Goal: Transaction & Acquisition: Purchase product/service

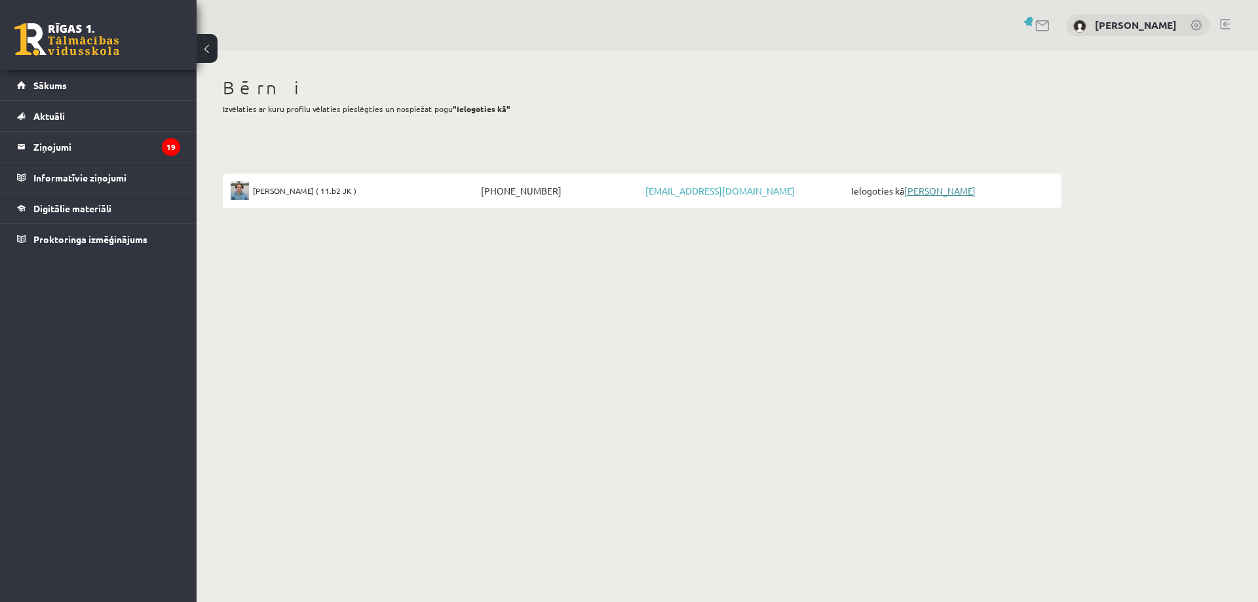
click at [962, 193] on link "[PERSON_NAME]" at bounding box center [939, 191] width 71 height 12
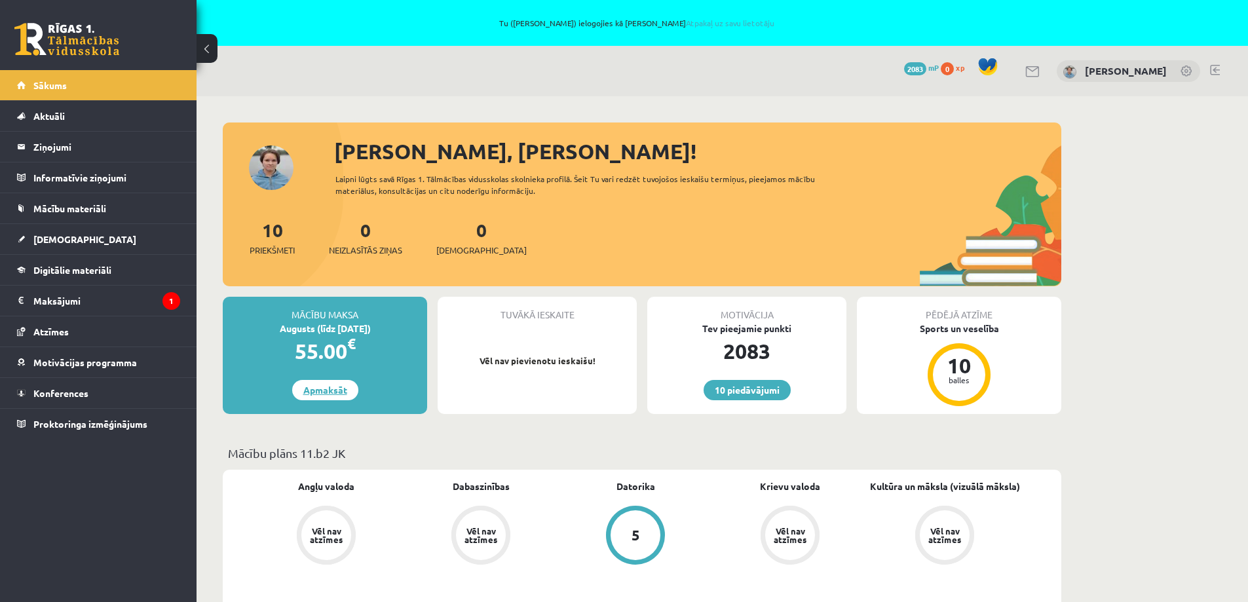
click at [339, 394] on link "Apmaksāt" at bounding box center [325, 390] width 66 height 20
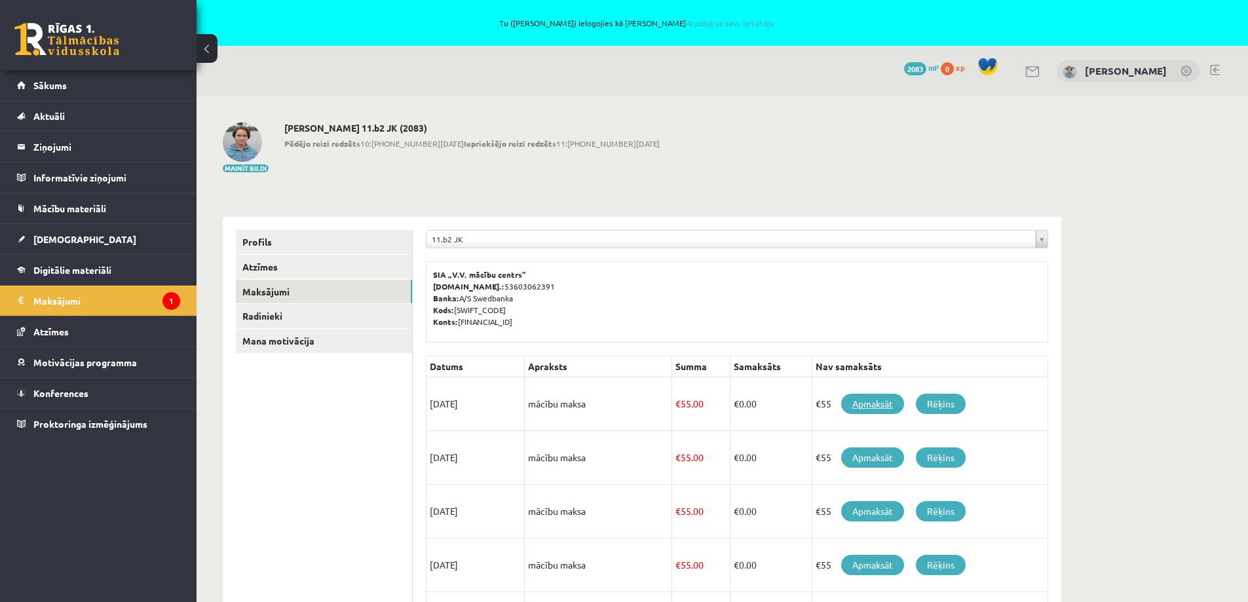
click at [863, 403] on link "Apmaksāt" at bounding box center [872, 404] width 63 height 20
